Goal: Task Accomplishment & Management: Complete application form

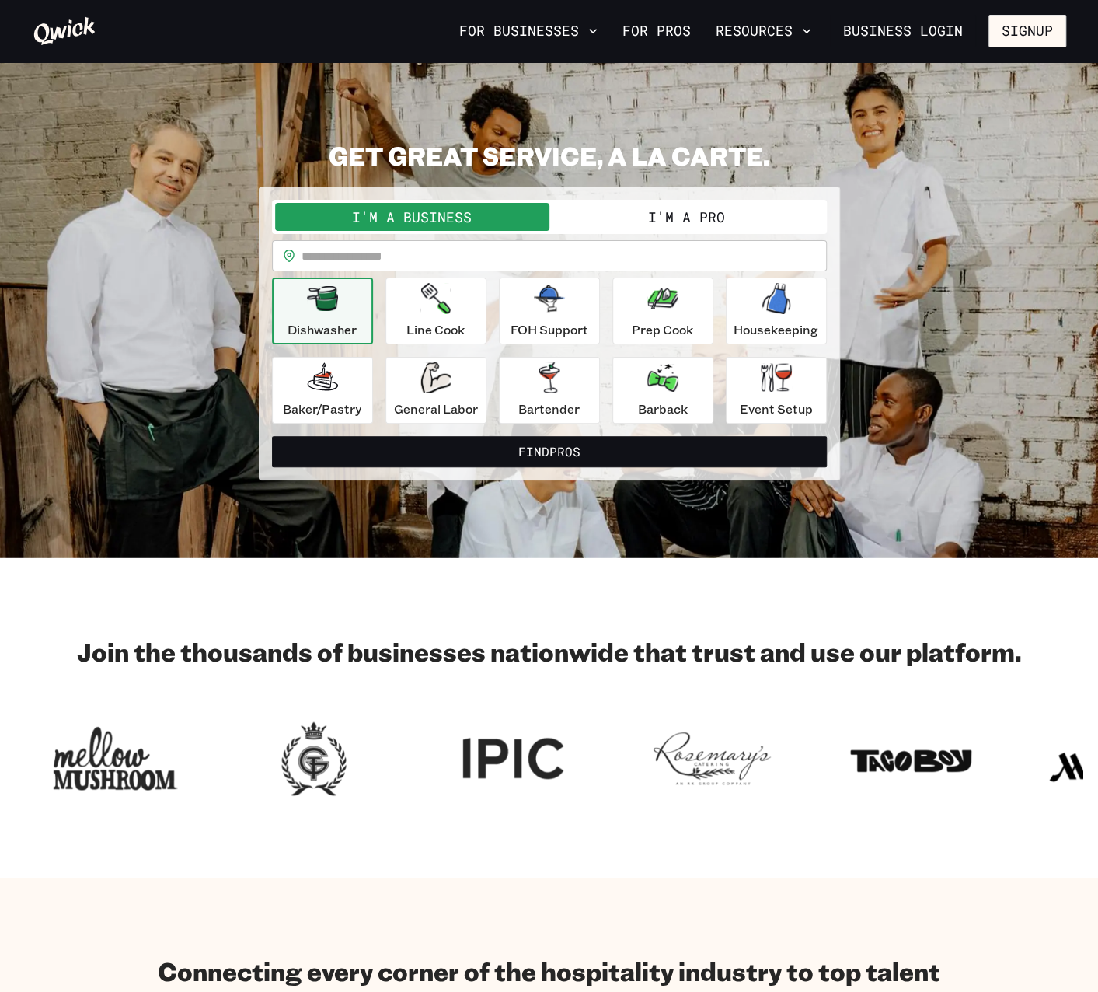
click at [698, 214] on button "I'm a Pro" at bounding box center [686, 217] width 274 height 28
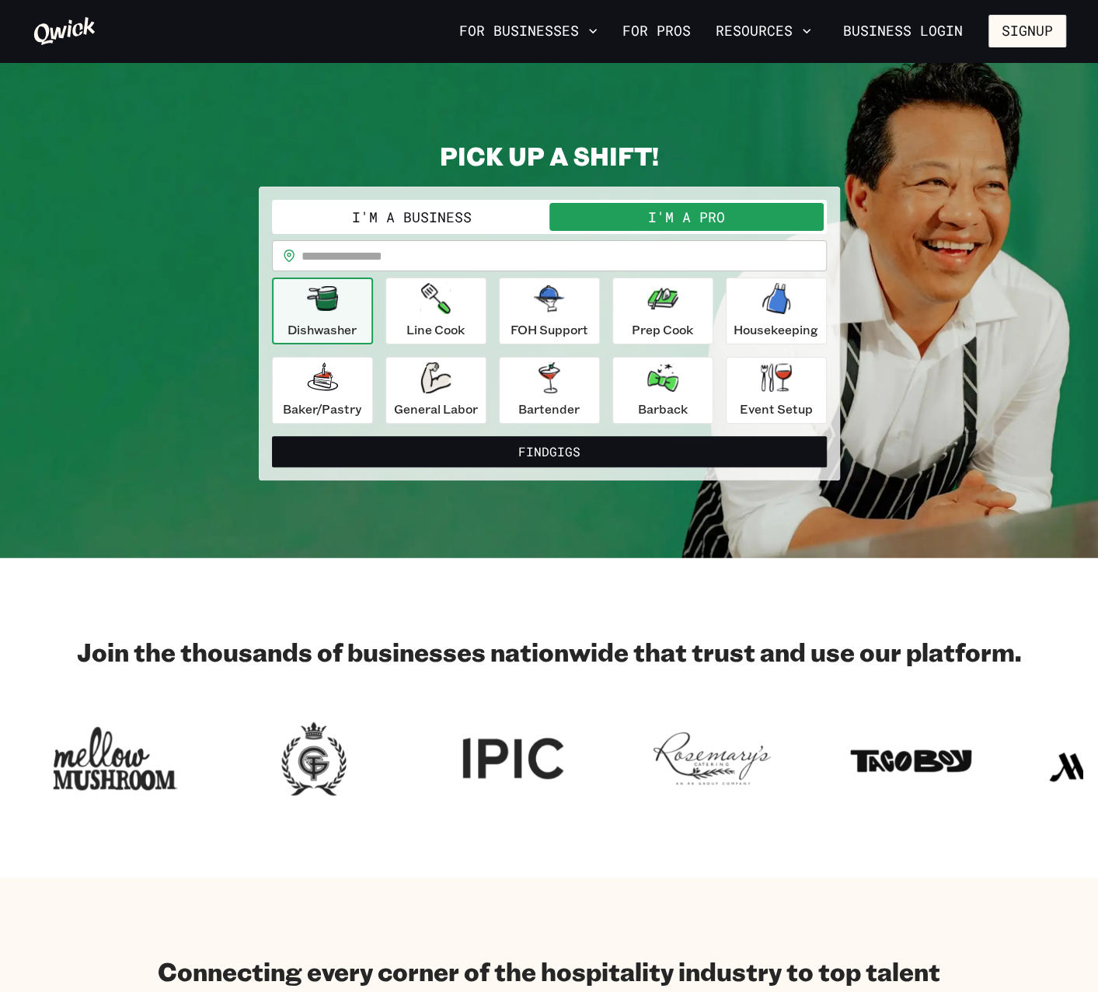
click at [535, 260] on input "text" at bounding box center [564, 255] width 525 height 31
type input "*****"
click at [566, 314] on div "FOH Support" at bounding box center [550, 311] width 78 height 56
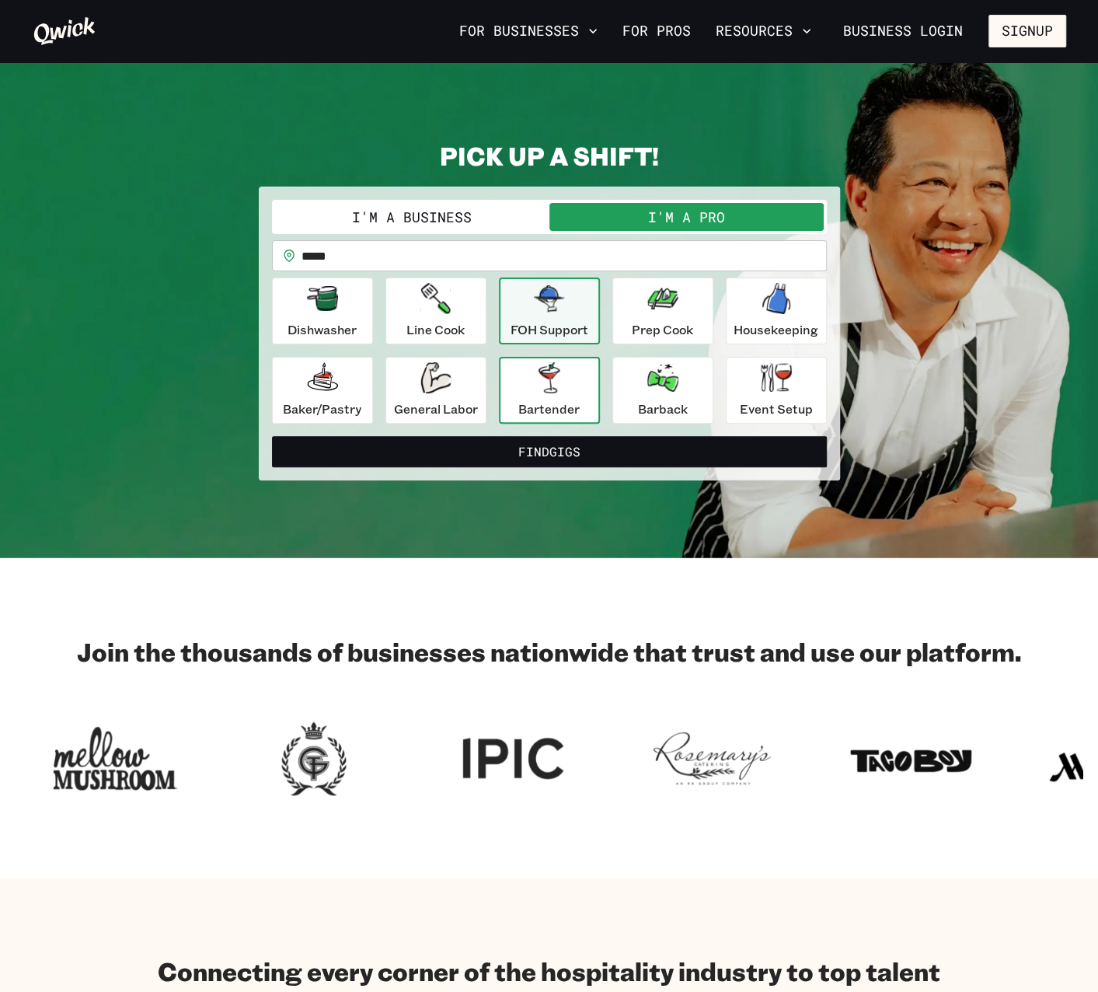
click at [564, 389] on icon "button" at bounding box center [549, 377] width 31 height 31
click at [560, 329] on p "FOH Support" at bounding box center [550, 329] width 78 height 19
click at [552, 391] on icon "button" at bounding box center [549, 377] width 21 height 31
click at [552, 316] on div "FOH Support" at bounding box center [550, 311] width 78 height 56
click at [533, 411] on p "Bartender" at bounding box center [548, 408] width 61 height 19
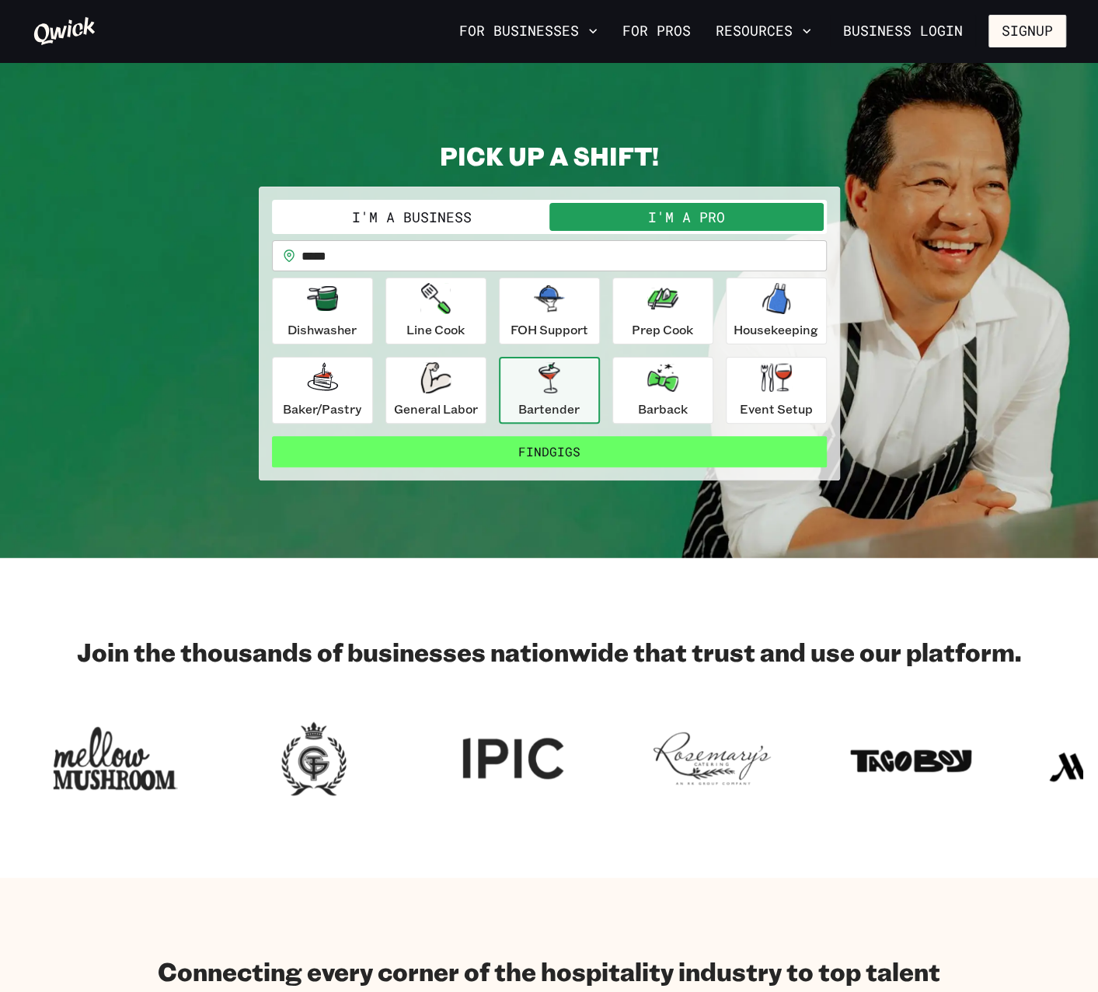
click at [535, 450] on button "Find Gigs" at bounding box center [549, 451] width 555 height 31
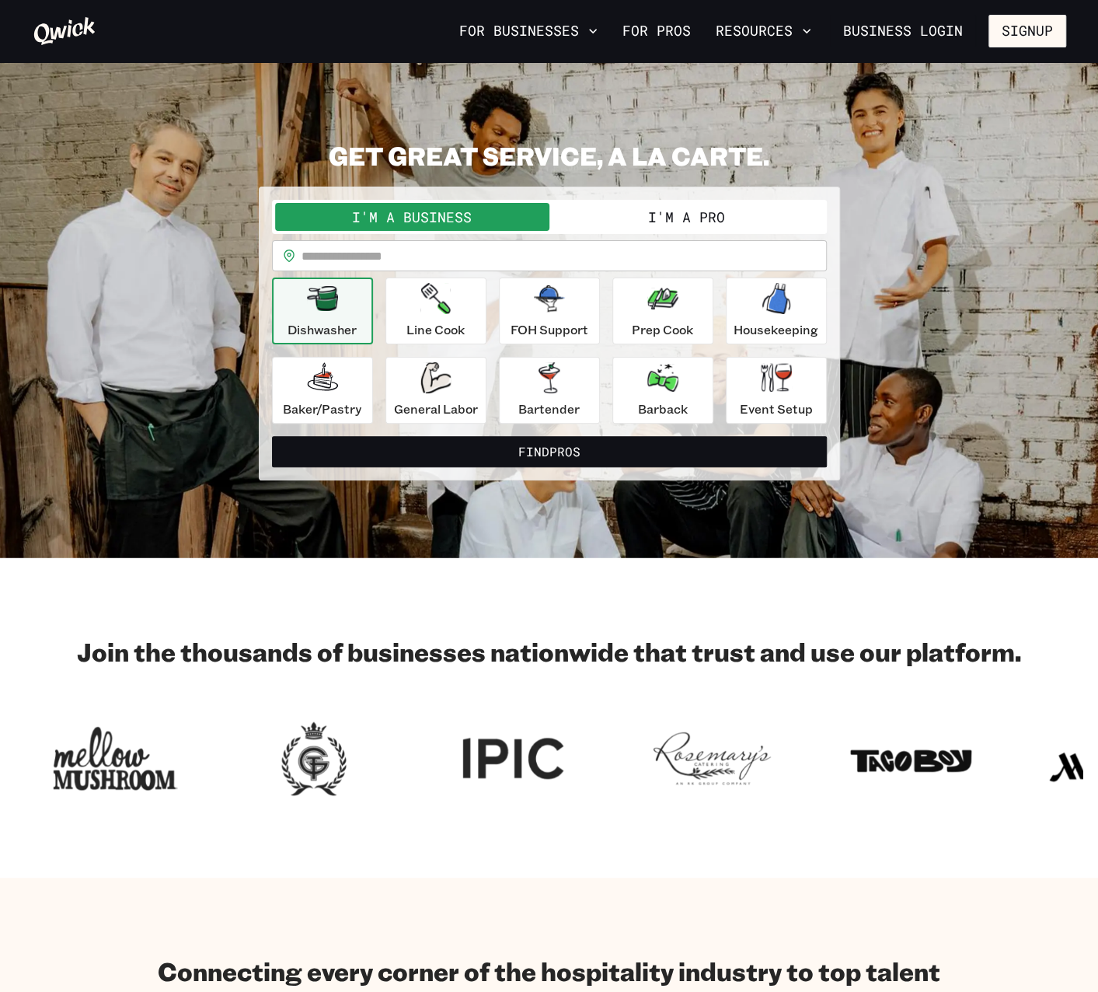
click at [588, 254] on input "text" at bounding box center [564, 255] width 525 height 31
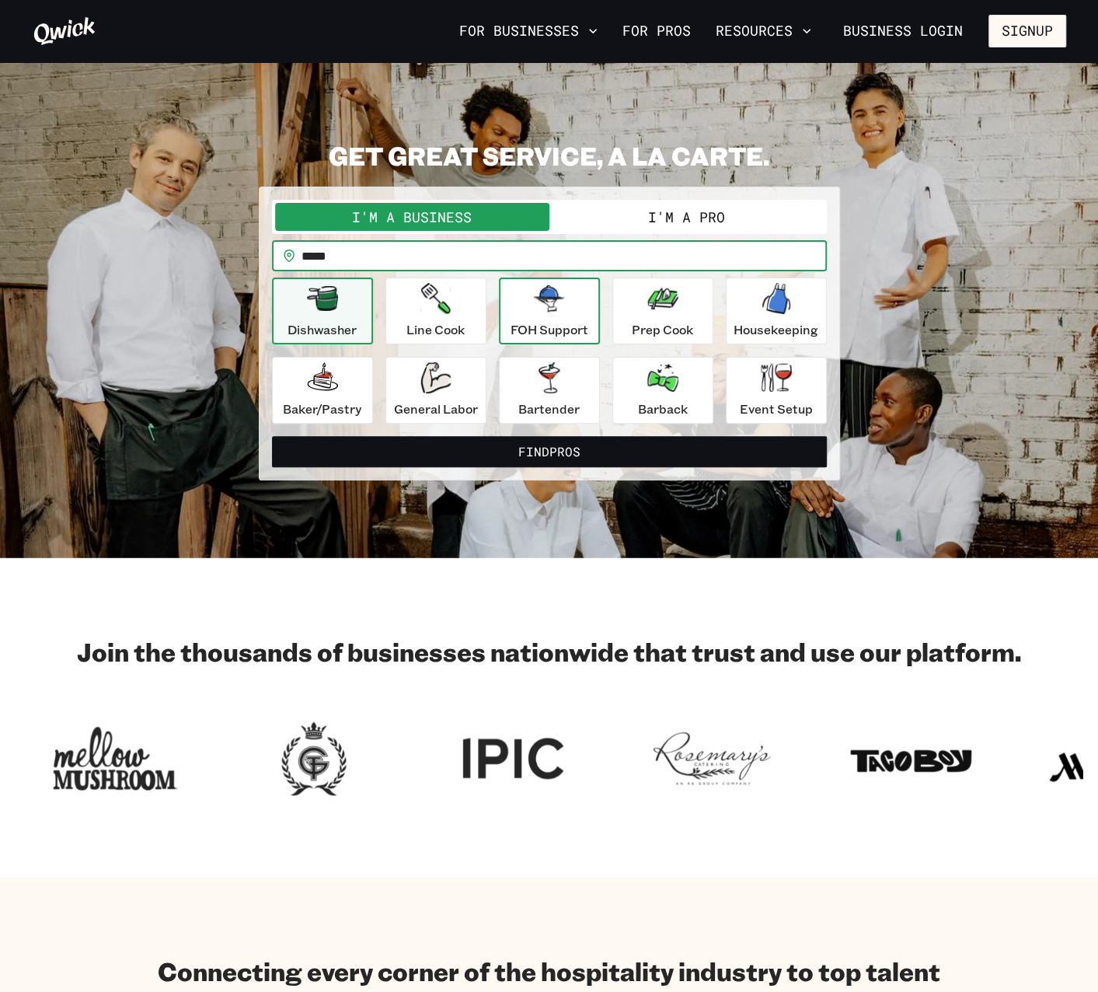
click at [540, 309] on icon "button" at bounding box center [549, 298] width 31 height 26
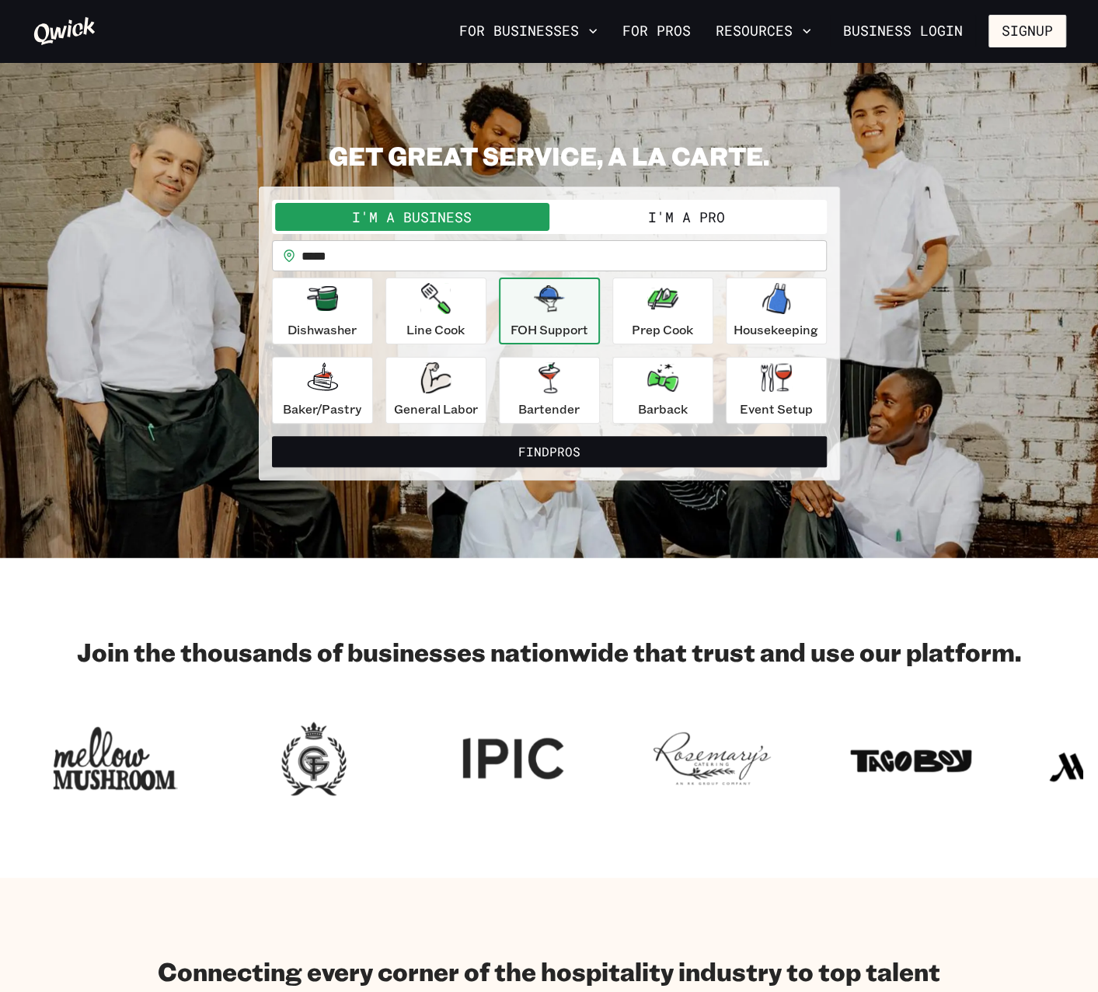
click at [636, 225] on button "I'm a Pro" at bounding box center [686, 217] width 274 height 28
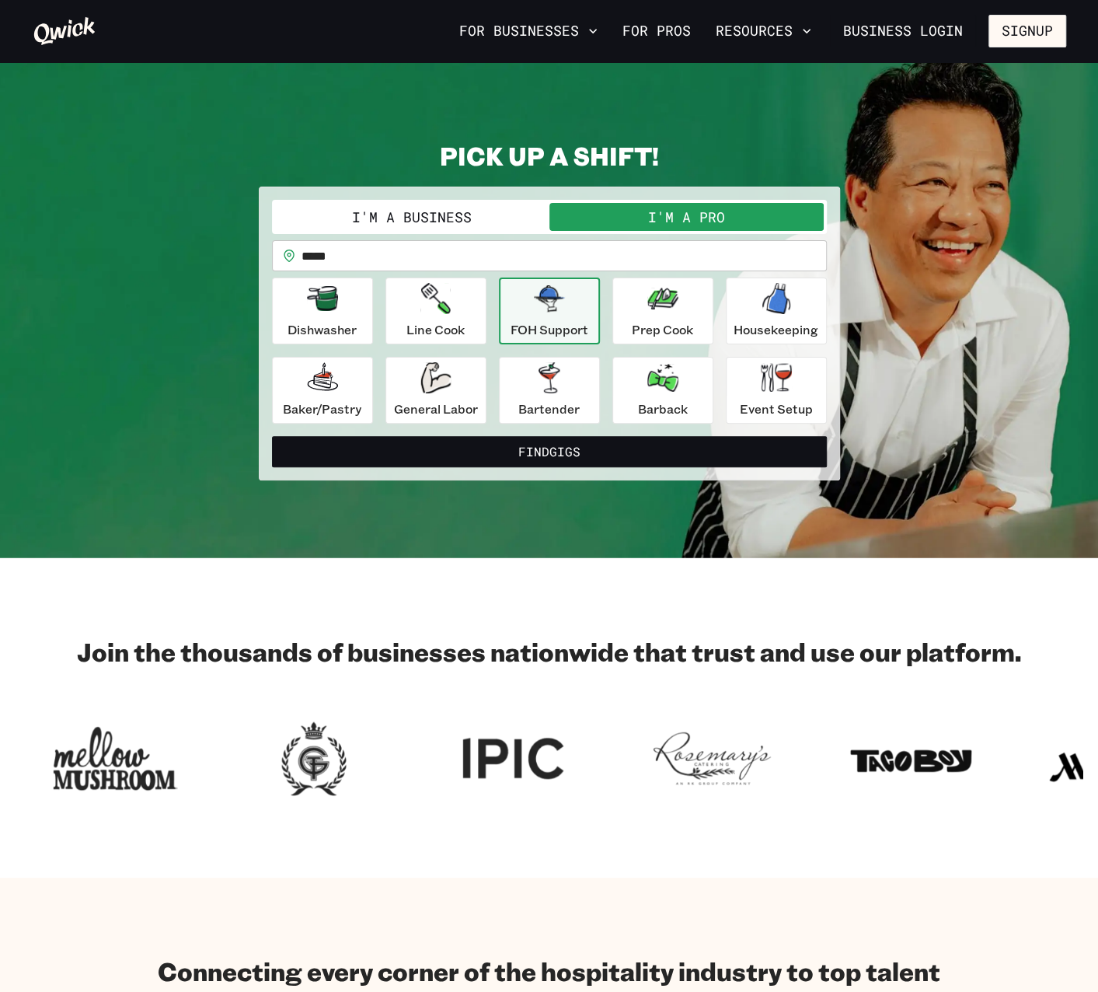
click at [553, 264] on input "*****" at bounding box center [564, 255] width 525 height 31
click at [517, 28] on button "For Businesses" at bounding box center [528, 31] width 151 height 26
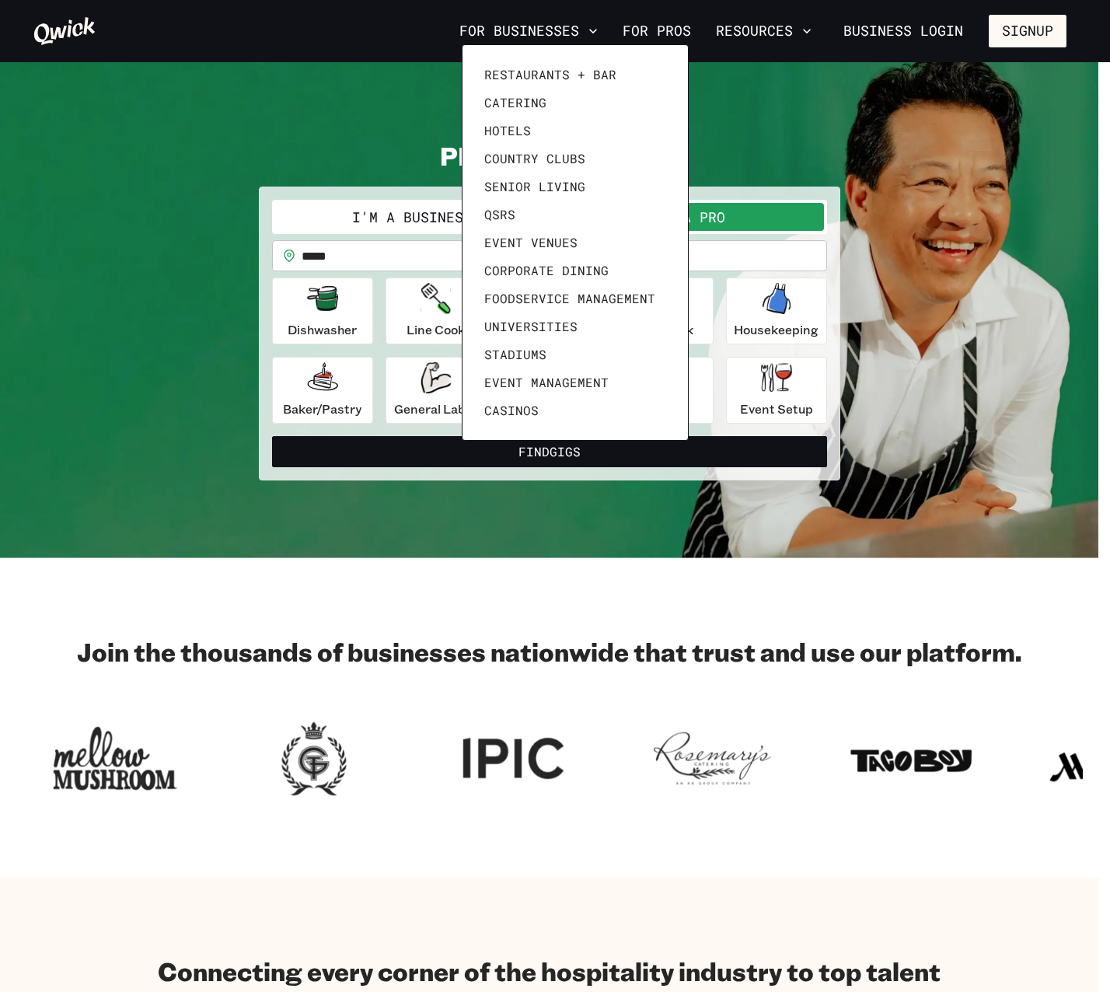
click at [771, 35] on div at bounding box center [555, 496] width 1110 height 992
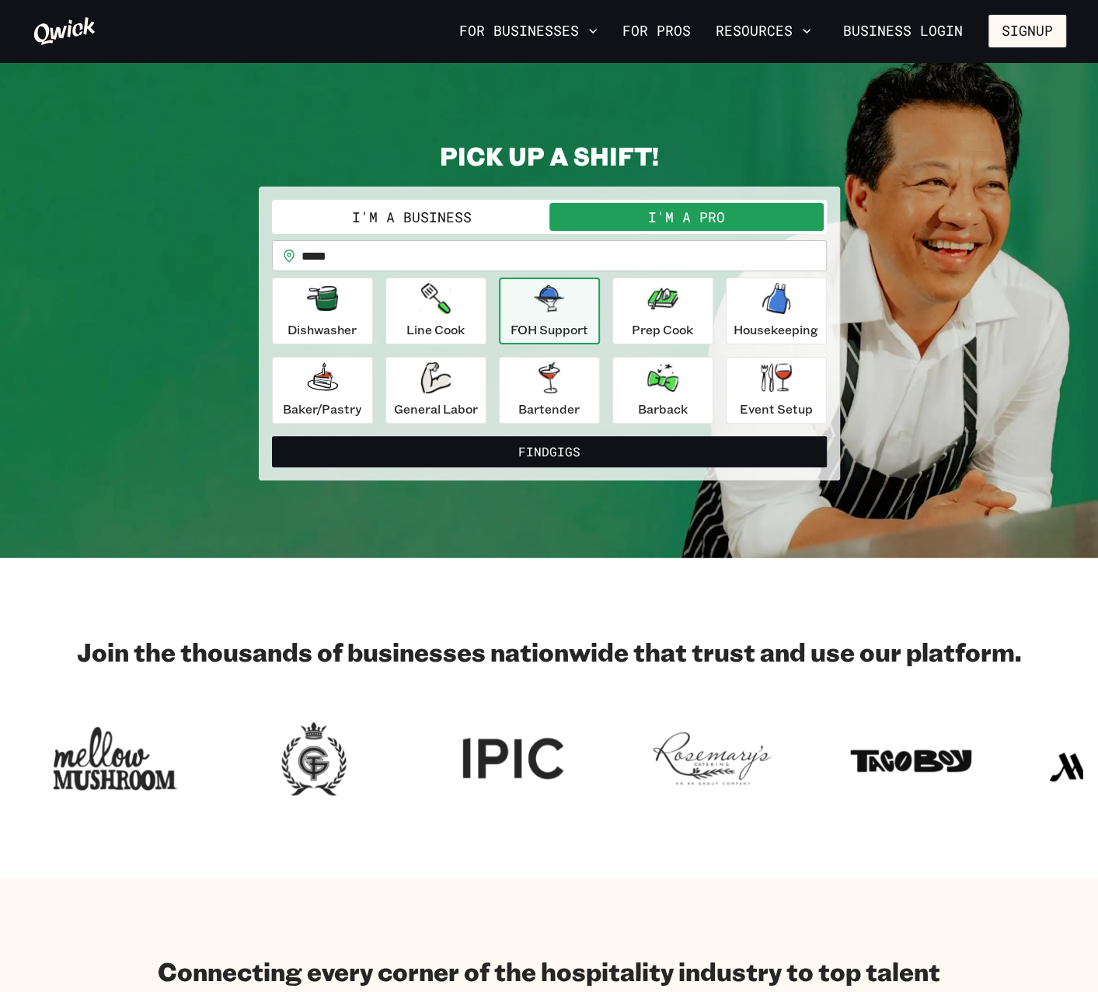
click at [774, 32] on button "Resources" at bounding box center [764, 31] width 108 height 26
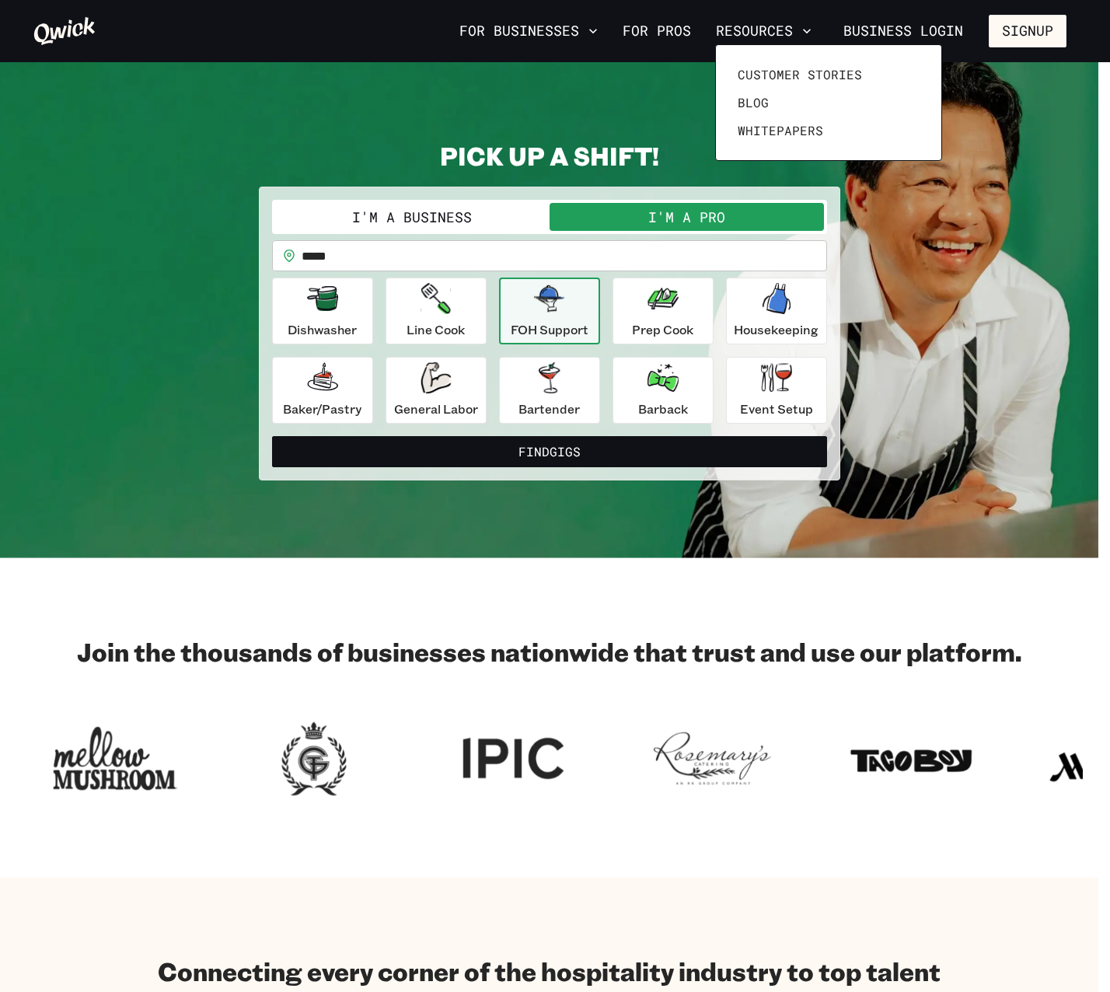
click at [428, 251] on div at bounding box center [555, 496] width 1110 height 992
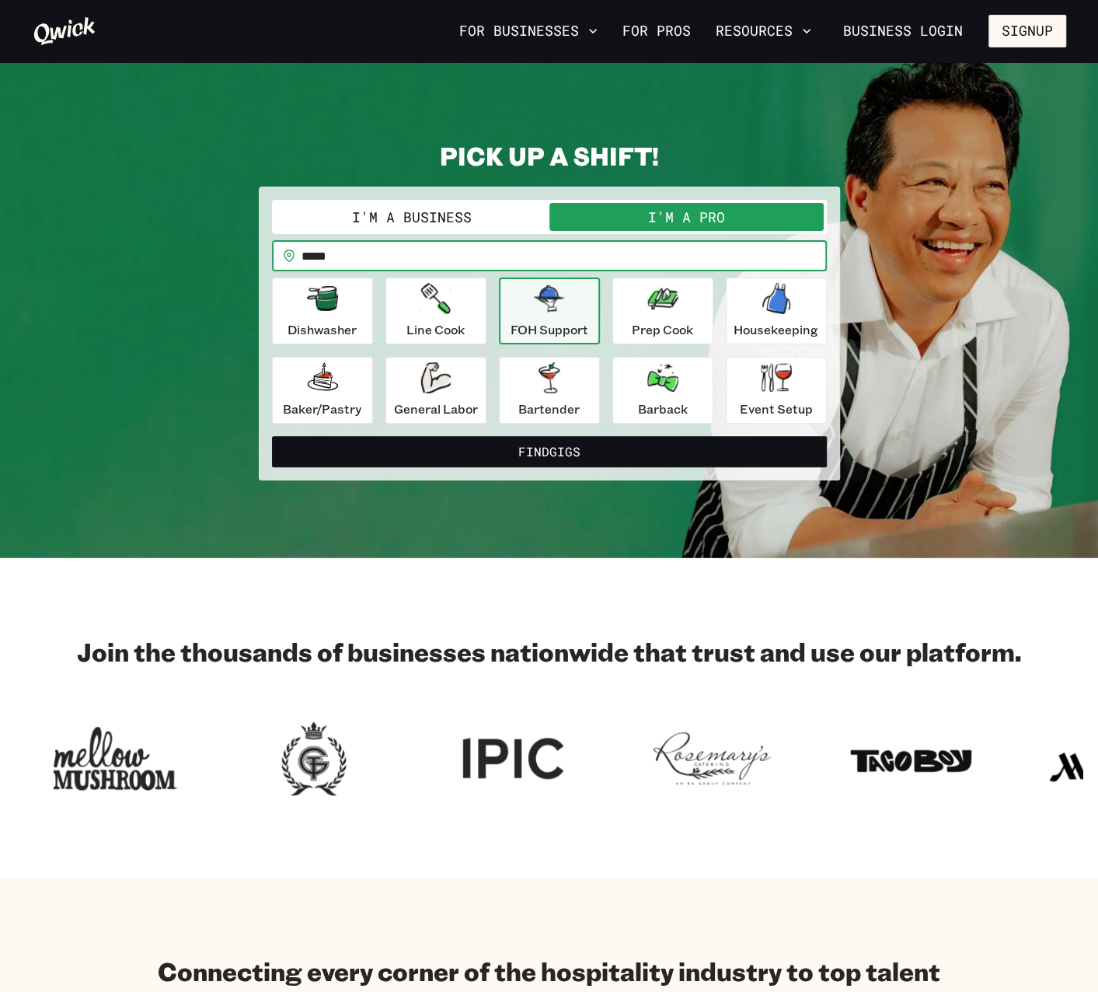
drag, startPoint x: 432, startPoint y: 252, endPoint x: 289, endPoint y: 240, distance: 143.5
click at [289, 240] on div "​ ***** ​" at bounding box center [549, 255] width 555 height 31
type input "*****"
click at [542, 385] on icon "button" at bounding box center [549, 377] width 21 height 31
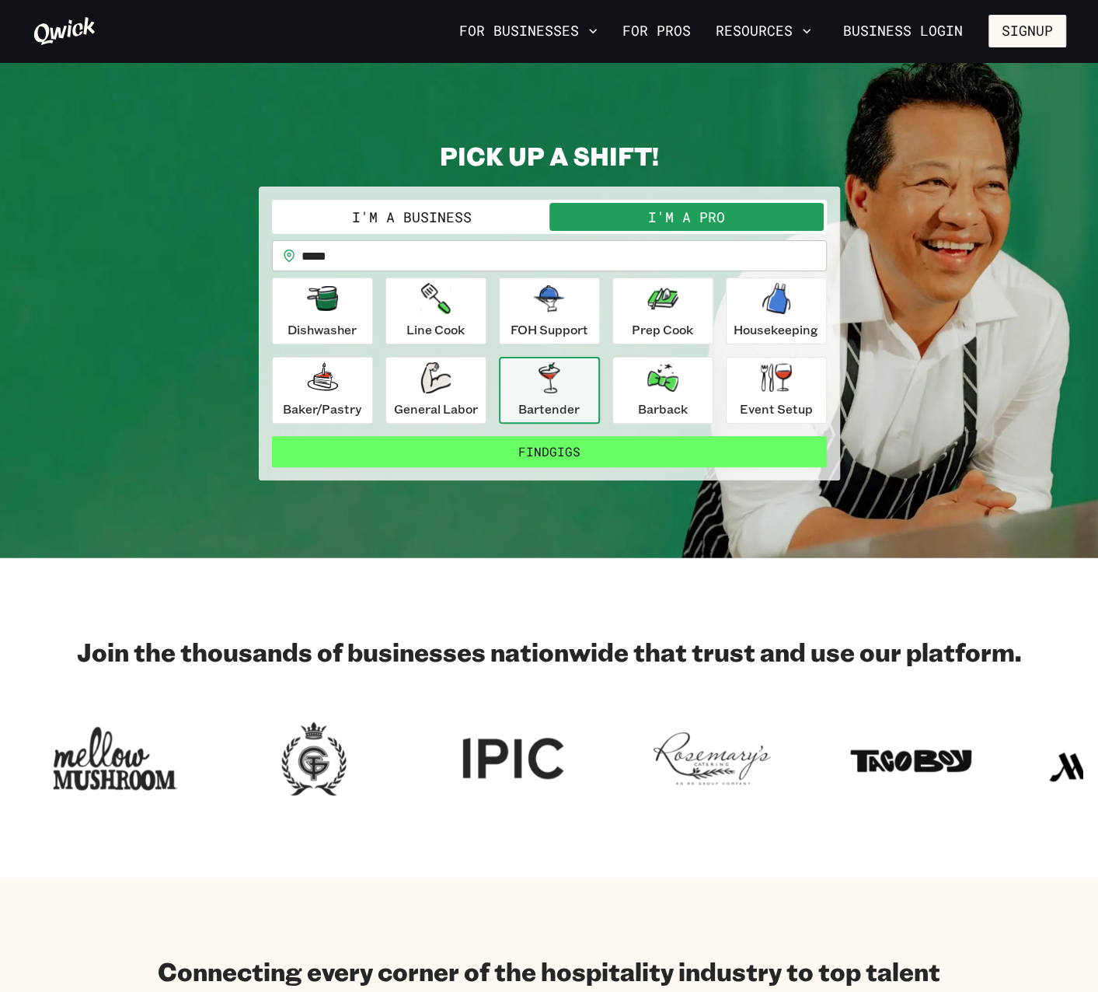
click at [592, 445] on button "Find Gigs" at bounding box center [549, 451] width 555 height 31
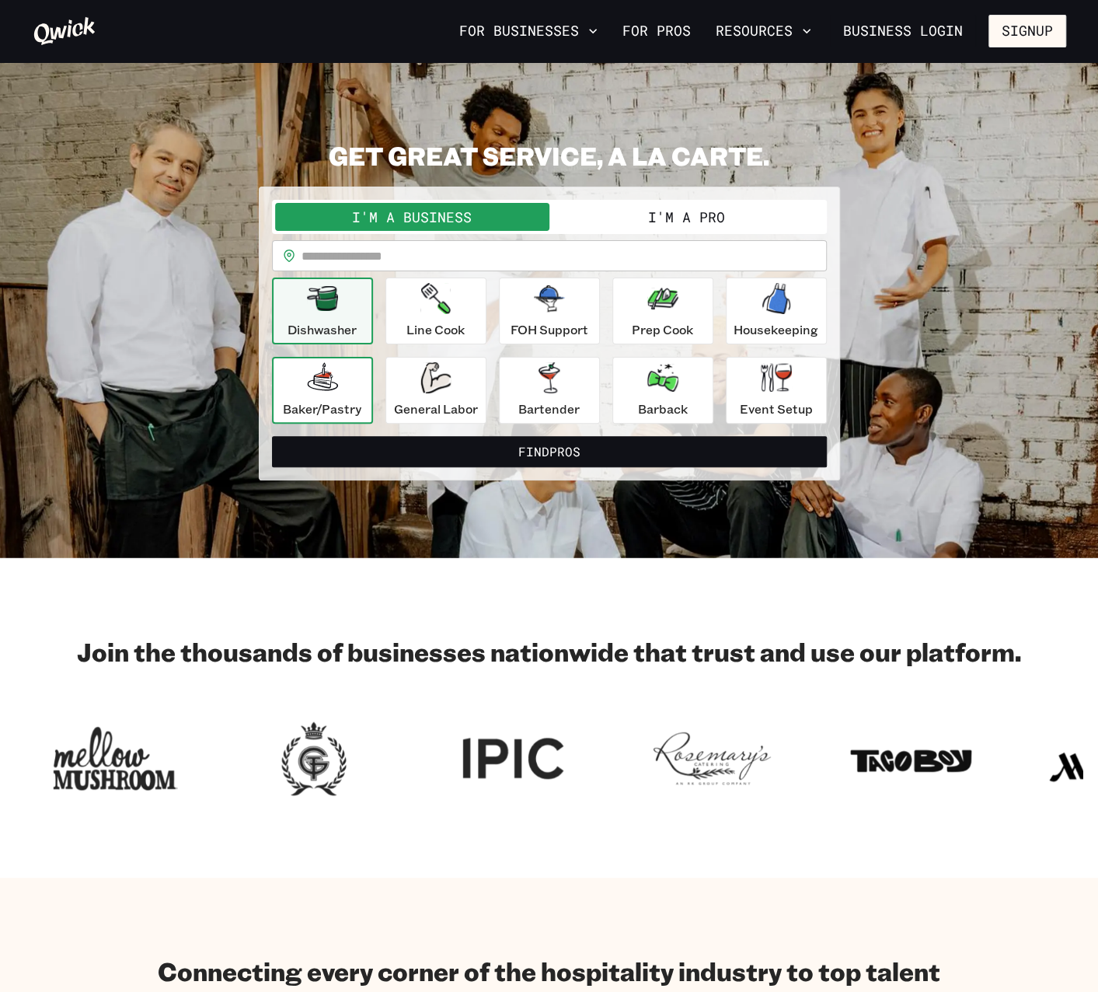
click at [323, 385] on icon "button" at bounding box center [323, 376] width 22 height 22
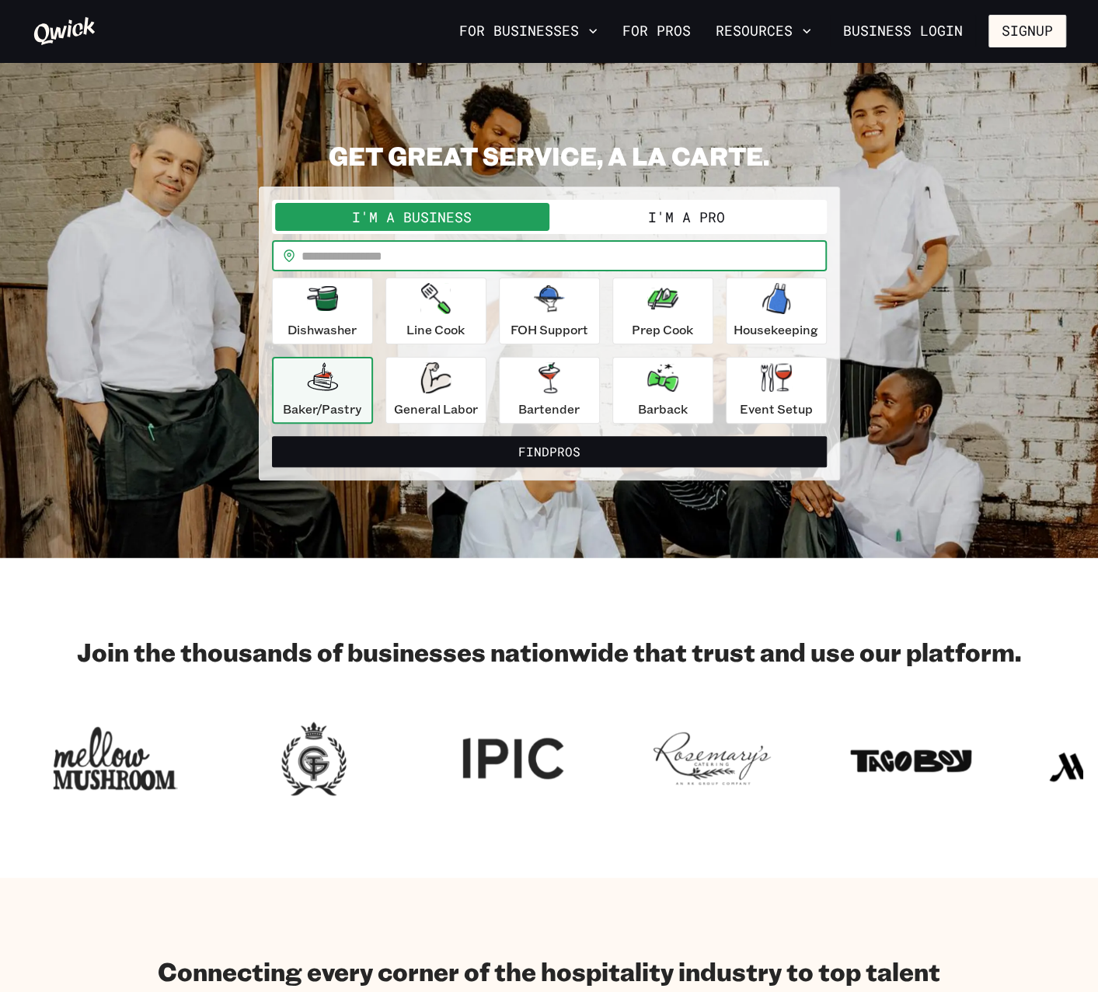
click at [365, 254] on input "text" at bounding box center [564, 255] width 525 height 31
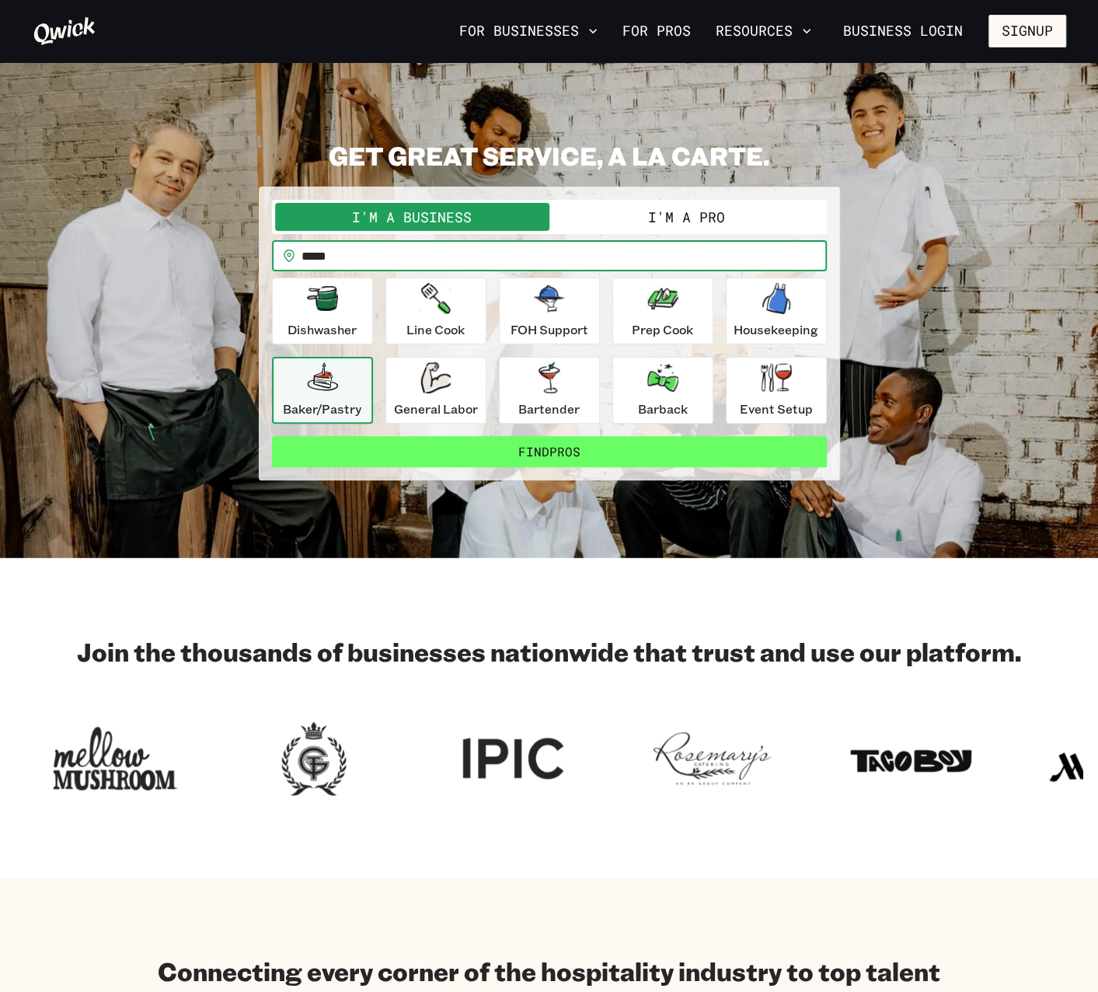
type input "*****"
click at [477, 438] on button "Find Pros" at bounding box center [549, 451] width 555 height 31
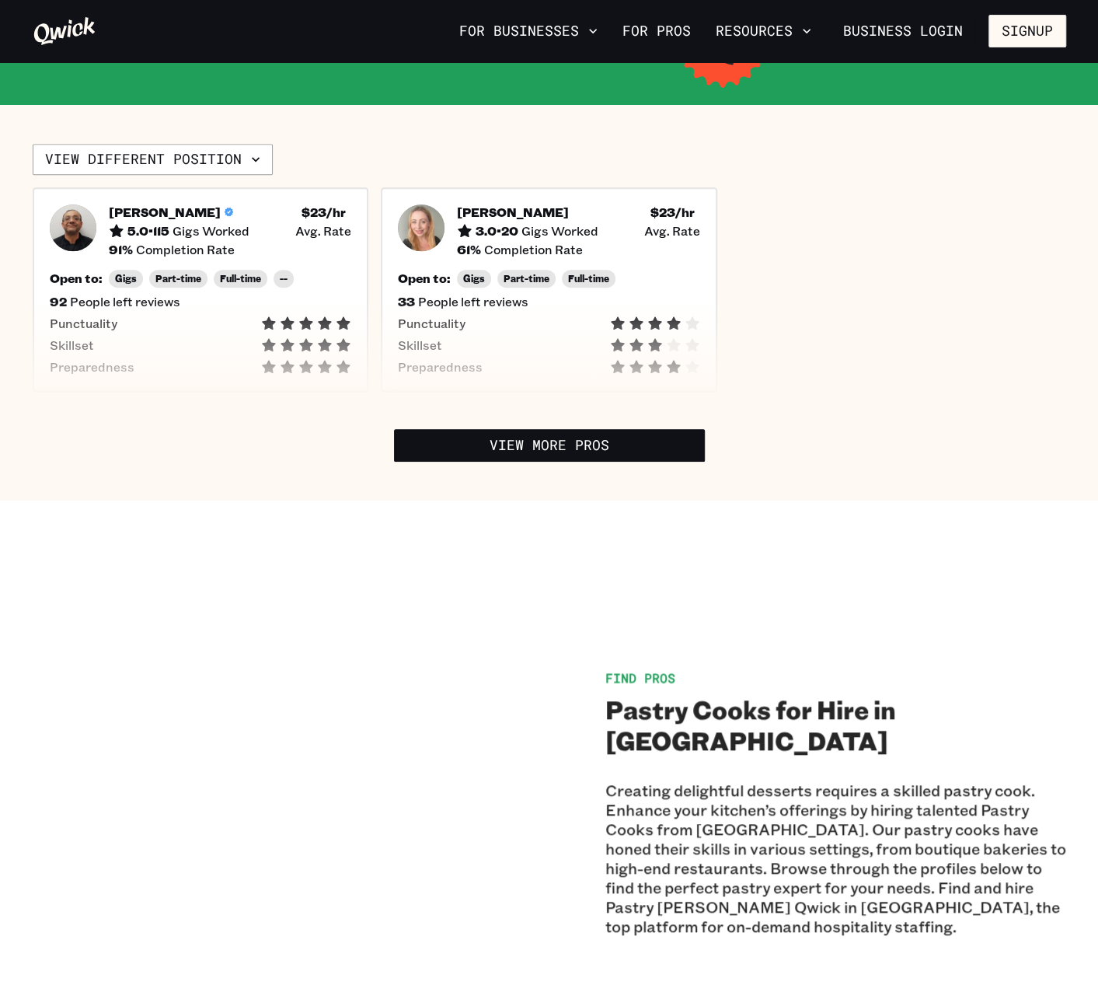
scroll to position [855, 0]
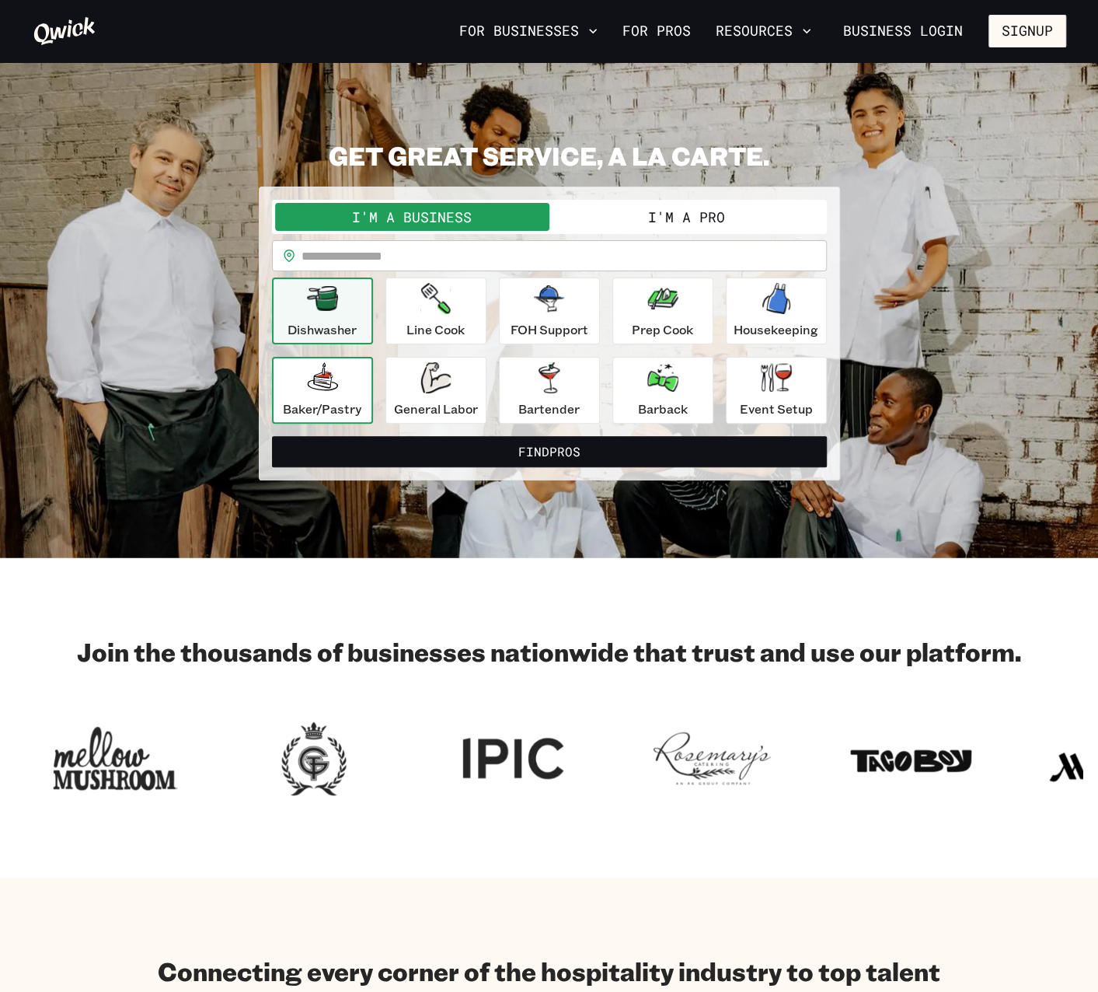
click at [300, 408] on p "Baker/Pastry" at bounding box center [322, 408] width 78 height 19
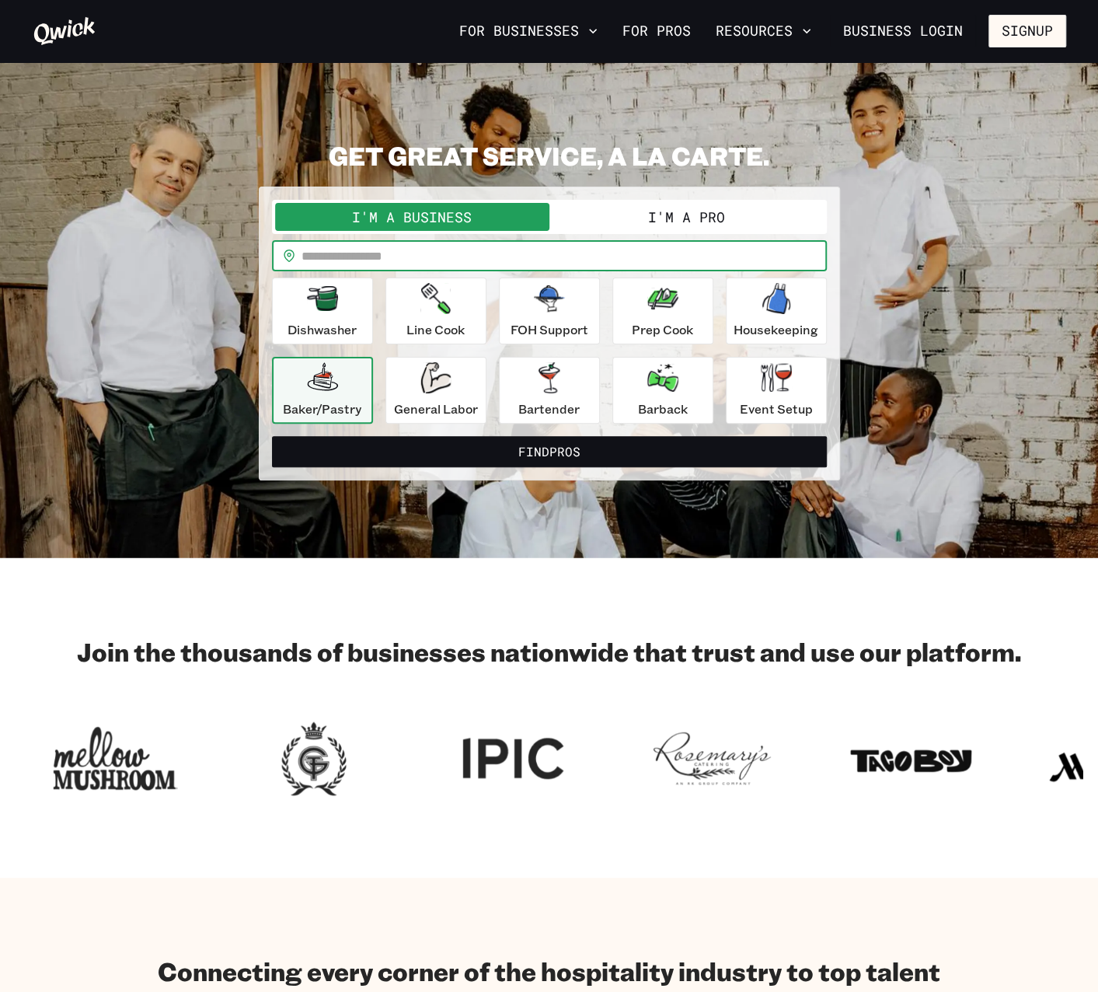
click at [354, 264] on input "text" at bounding box center [564, 255] width 525 height 31
type input "*****"
click at [584, 218] on button "I'm a Pro" at bounding box center [686, 217] width 274 height 28
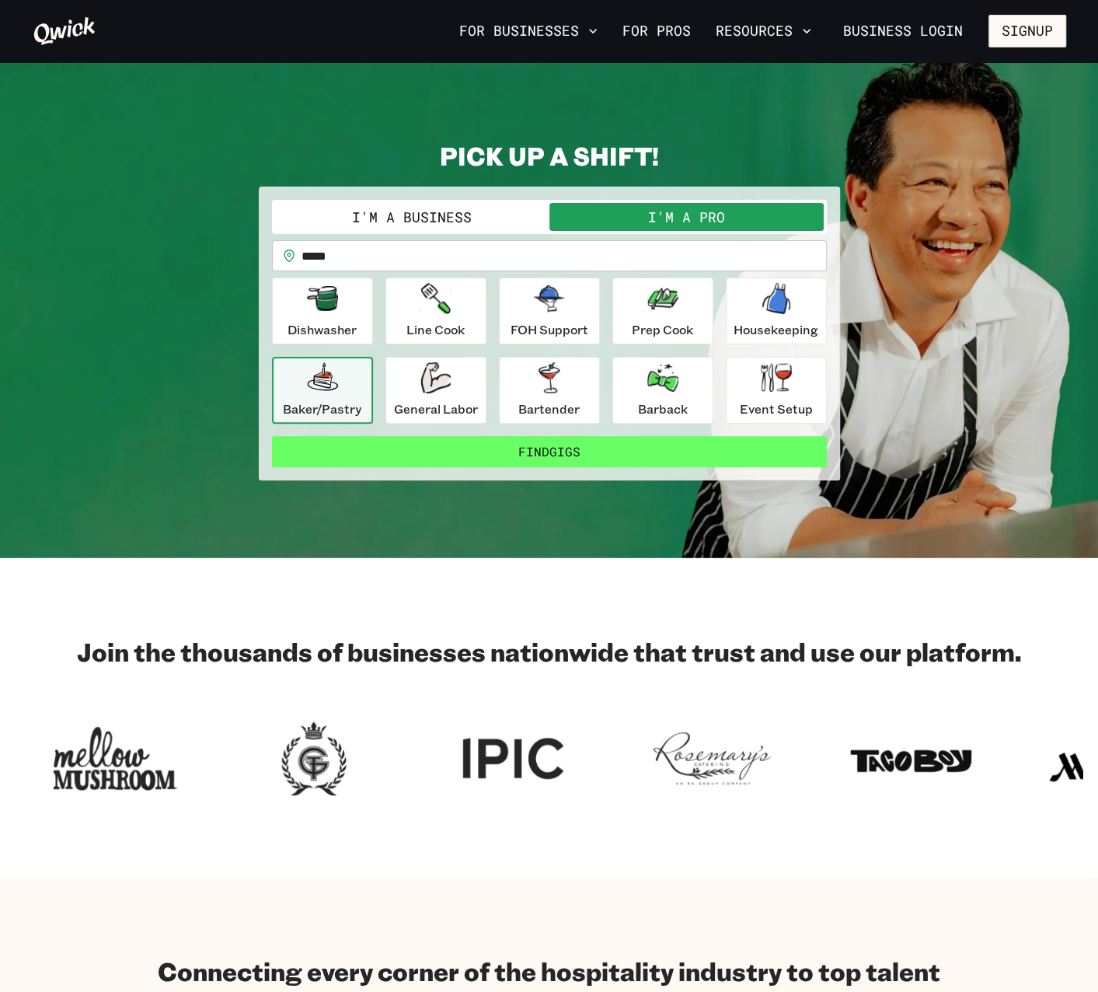
click at [451, 444] on button "Find Gigs" at bounding box center [549, 451] width 555 height 31
